Goal: Check status: Check status

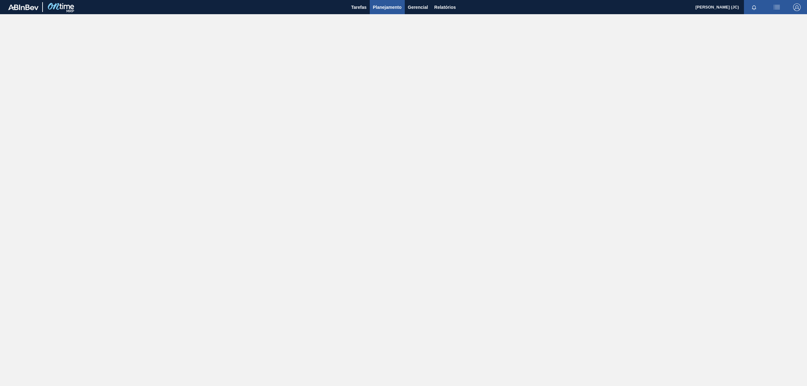
click at [384, 8] on span "Planejamento" at bounding box center [387, 7] width 29 height 8
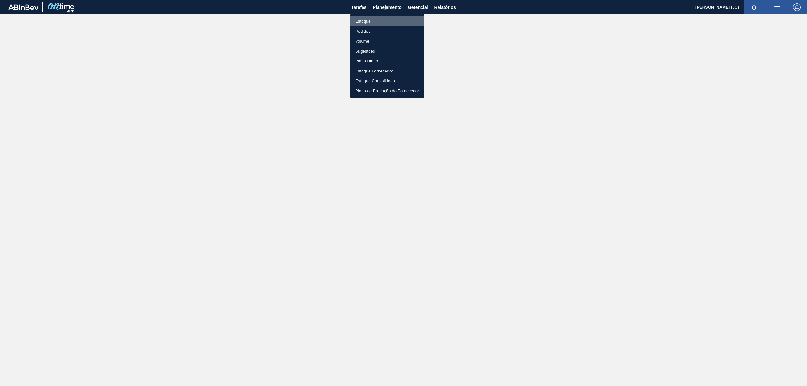
click at [383, 22] on li "Estoque" at bounding box center [387, 21] width 74 height 10
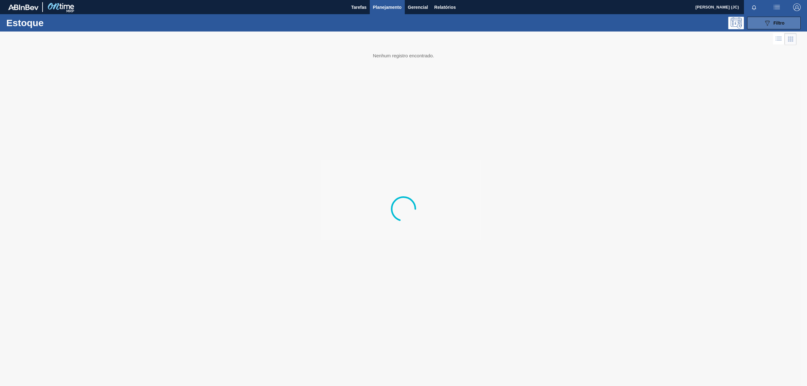
click at [774, 17] on button "089F7B8B-B2A5-4AFE-B5C0-19BA573D28AC Filtro" at bounding box center [774, 23] width 54 height 13
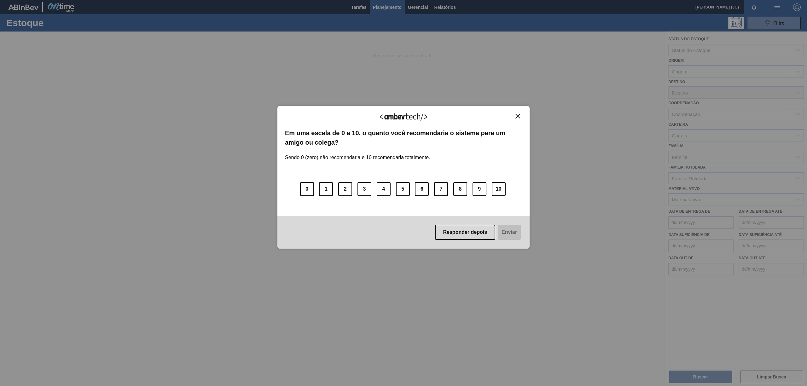
click at [520, 112] on div "Agradecemos seu feedback! Em uma escala de 0 a 10, o quanto você recomendaria o…" at bounding box center [403, 177] width 252 height 143
click at [515, 116] on button "Close" at bounding box center [518, 116] width 9 height 5
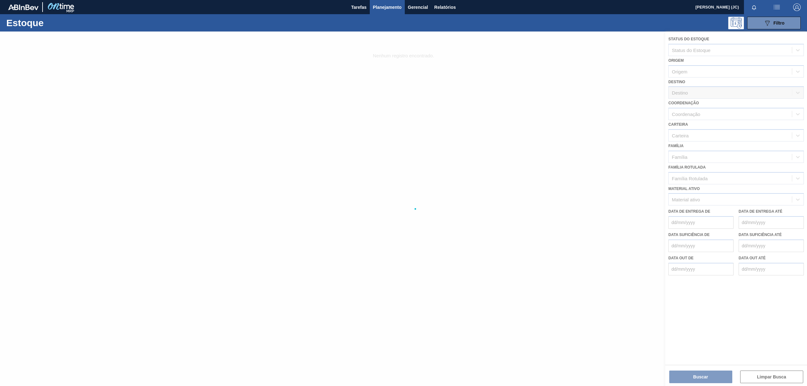
click at [699, 198] on div at bounding box center [403, 209] width 807 height 355
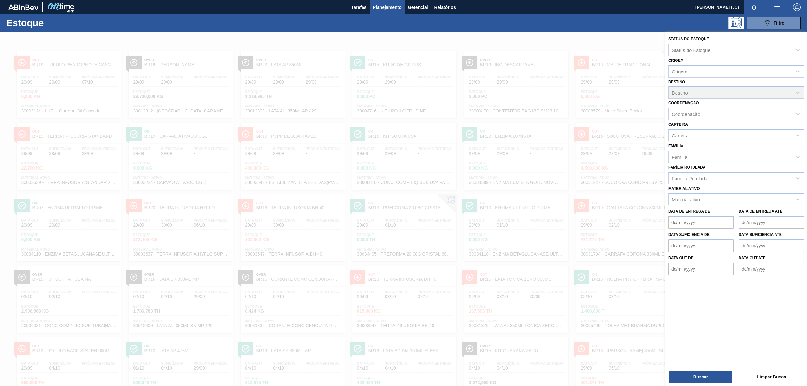
click at [700, 201] on div "Material ativo" at bounding box center [730, 199] width 123 height 9
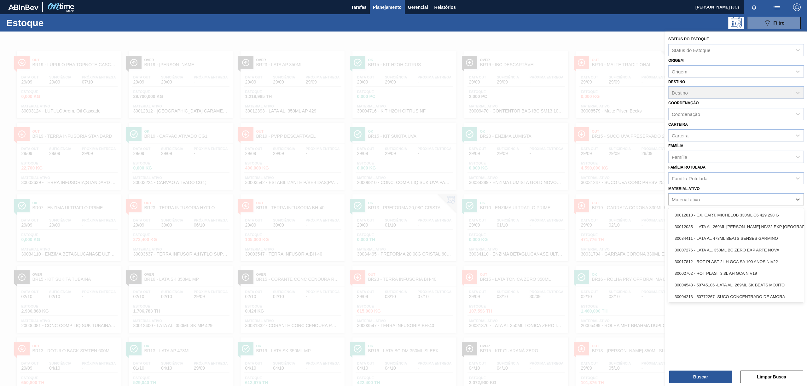
paste ativo "30012583"
type ativo "30012583"
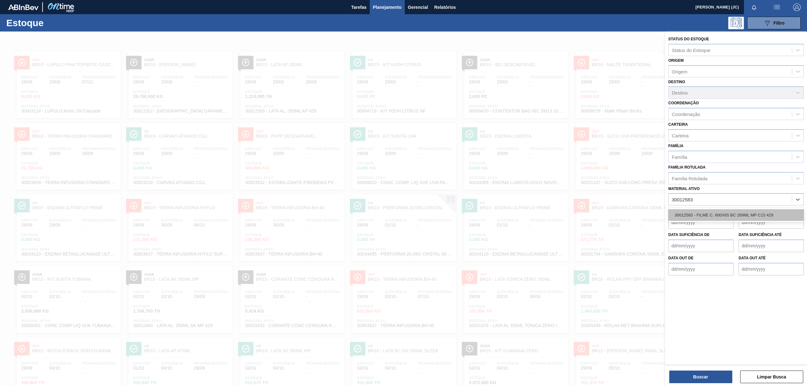
click at [704, 211] on div "30012583 - FILME C. 800X65 BC 269ML MP C15 429" at bounding box center [736, 215] width 136 height 12
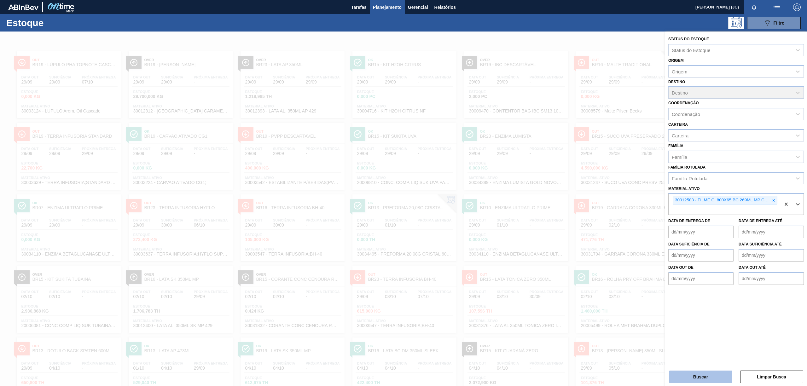
click at [704, 375] on button "Buscar" at bounding box center [700, 377] width 63 height 13
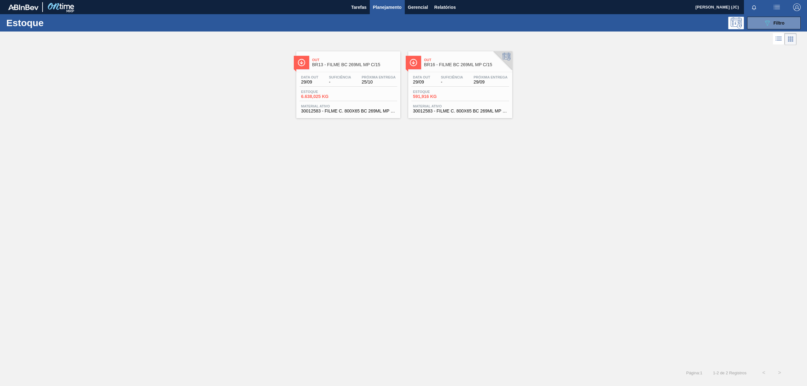
click at [346, 100] on div "Estoque 6.638,025 KG" at bounding box center [349, 95] width 98 height 11
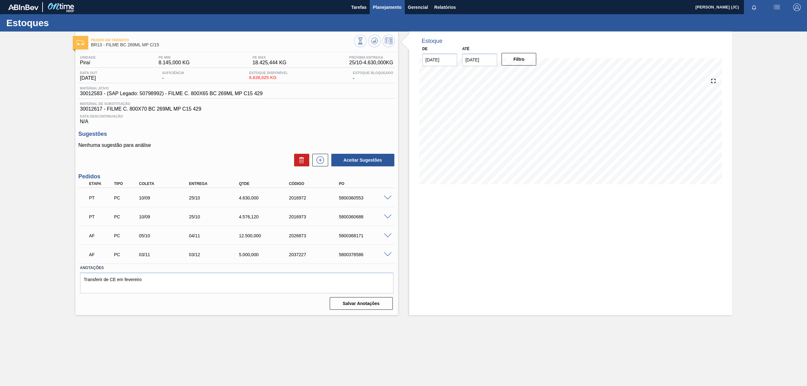
click at [377, 5] on span "Planejamento" at bounding box center [387, 7] width 29 height 8
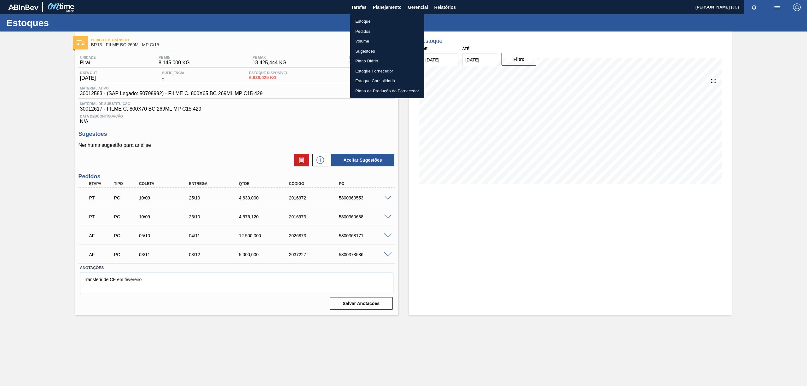
click at [389, 26] on li "Pedidos" at bounding box center [387, 31] width 74 height 10
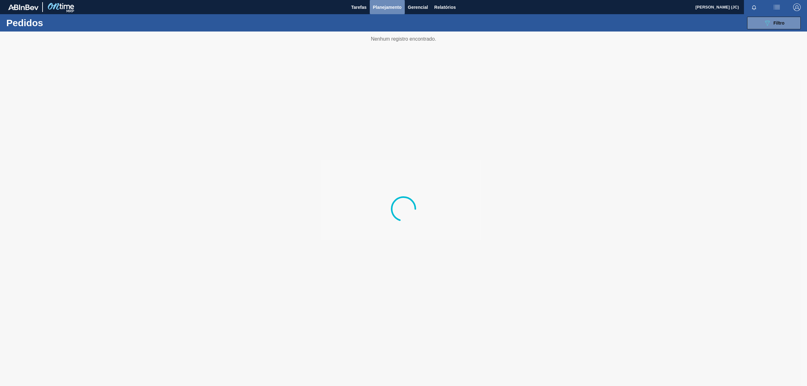
click at [390, 7] on span "Planejamento" at bounding box center [387, 7] width 29 height 8
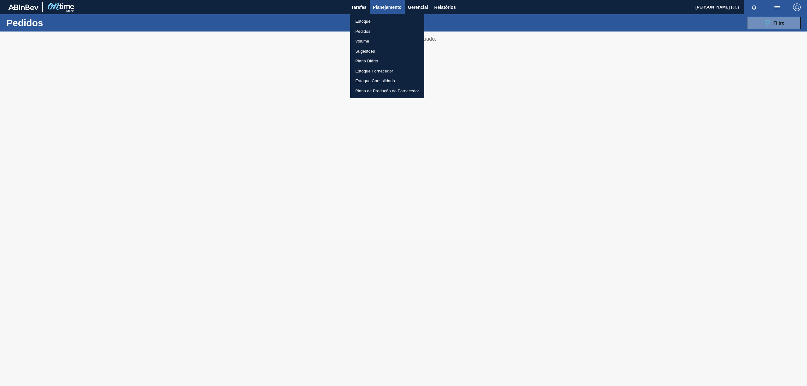
click at [376, 24] on li "Estoque" at bounding box center [387, 21] width 74 height 10
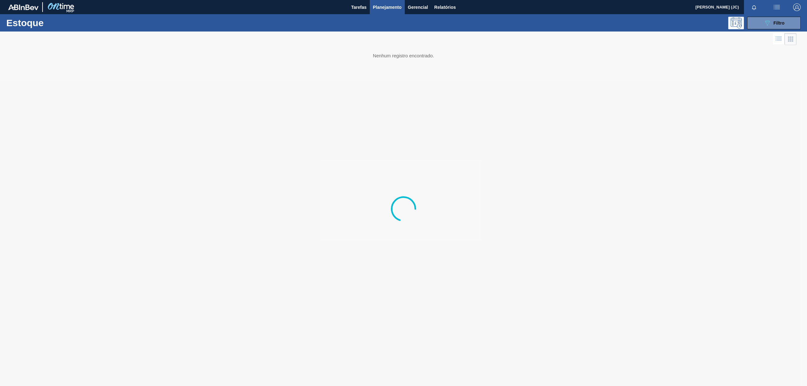
click at [779, 16] on div "Estoque 089F7B8B-B2A5-4AFE-B5C0-19BA573D28AC Filtro" at bounding box center [403, 22] width 807 height 17
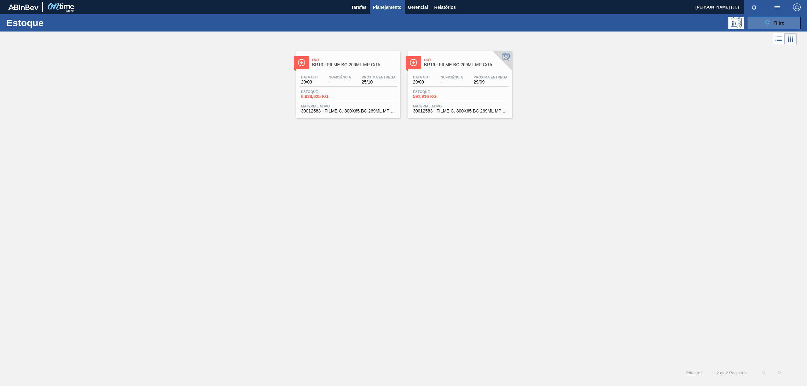
click at [773, 23] on div "089F7B8B-B2A5-4AFE-B5C0-19BA573D28AC Filtro" at bounding box center [774, 23] width 21 height 8
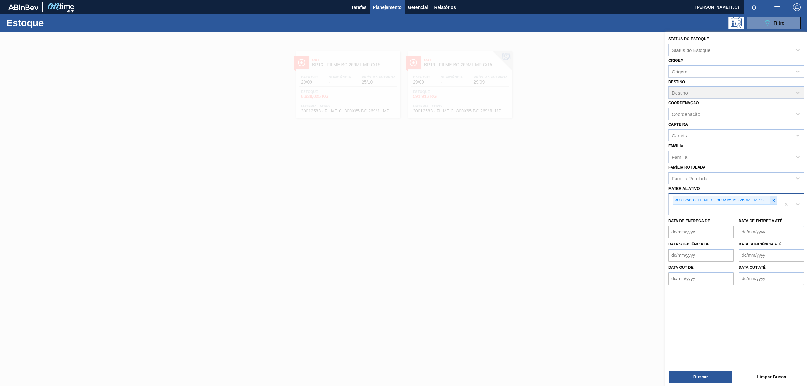
click at [775, 197] on div at bounding box center [773, 200] width 7 height 8
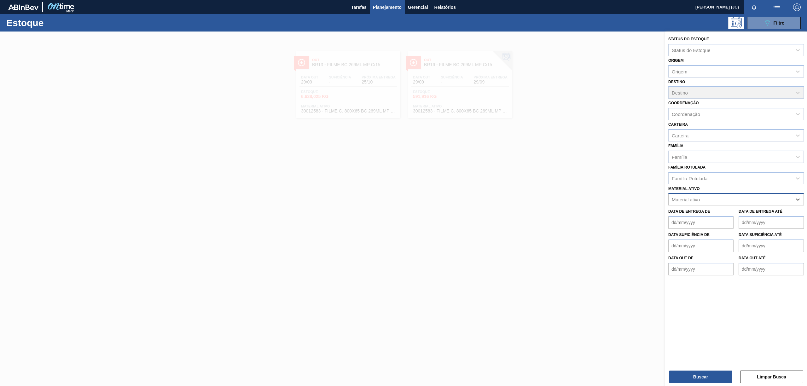
paste ativo "30012577"
type ativo "30012577"
click at [702, 214] on div "30012577 - FILME C. 800X65 AP 269ML MP C15 429" at bounding box center [736, 215] width 136 height 12
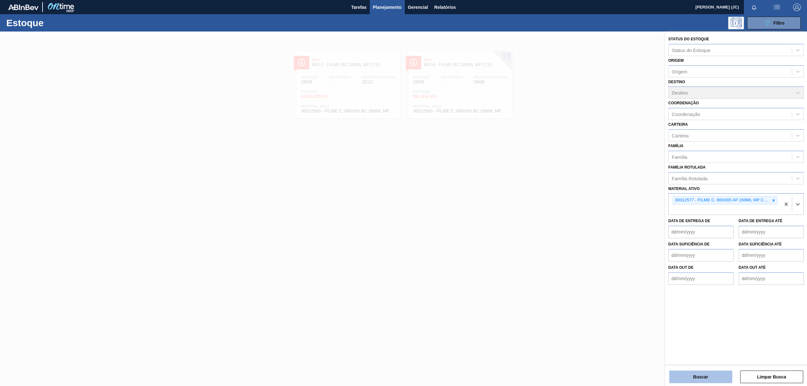
click at [702, 375] on button "Buscar" at bounding box center [700, 377] width 63 height 13
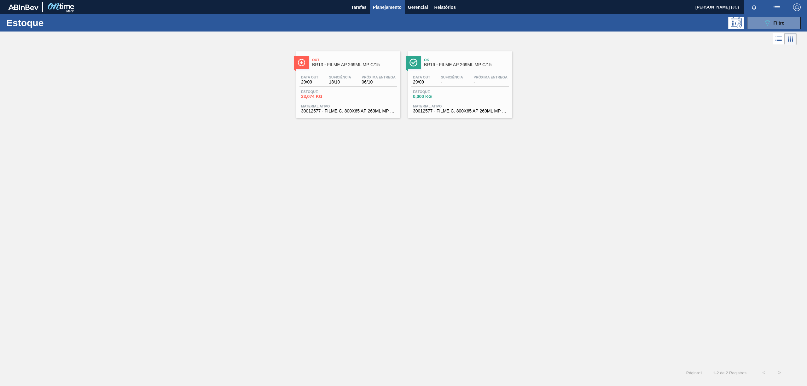
click at [323, 90] on div "Data out 29/09 Suficiência 18/10 Próxima Entrega 06/10 Estoque 33,074 KG Materi…" at bounding box center [348, 93] width 104 height 43
